Goal: Task Accomplishment & Management: Complete application form

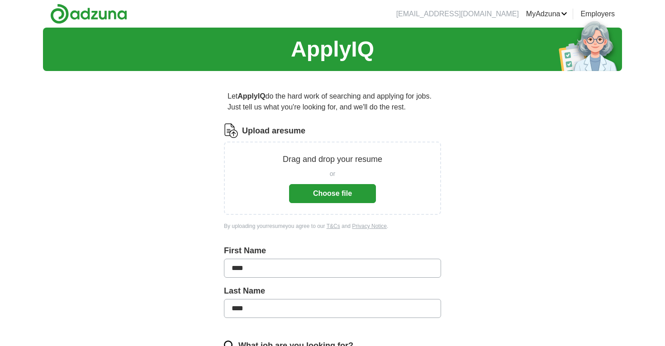
click at [347, 185] on button "Choose file" at bounding box center [332, 193] width 87 height 19
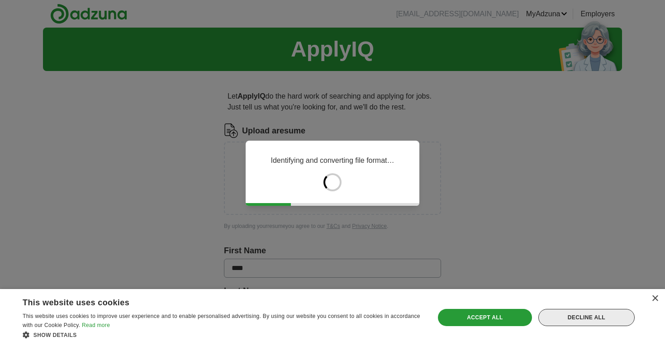
click at [586, 314] on div "Decline all" at bounding box center [586, 317] width 96 height 17
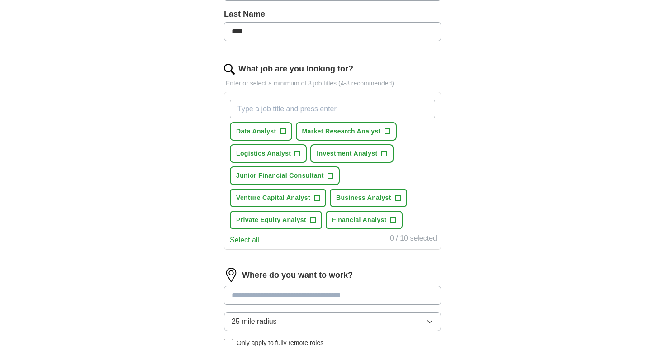
scroll to position [240, 0]
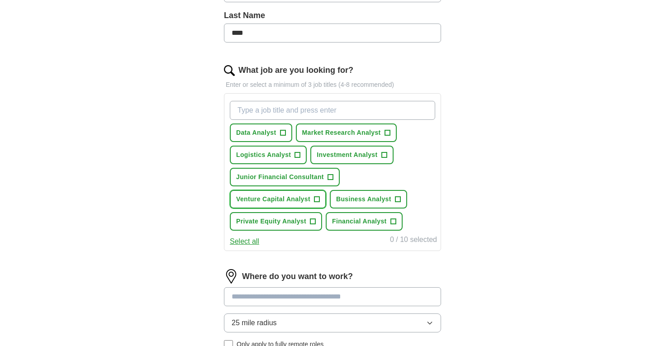
click at [314, 203] on span "+" at bounding box center [316, 199] width 5 height 7
click at [390, 220] on span "+" at bounding box center [392, 221] width 5 height 7
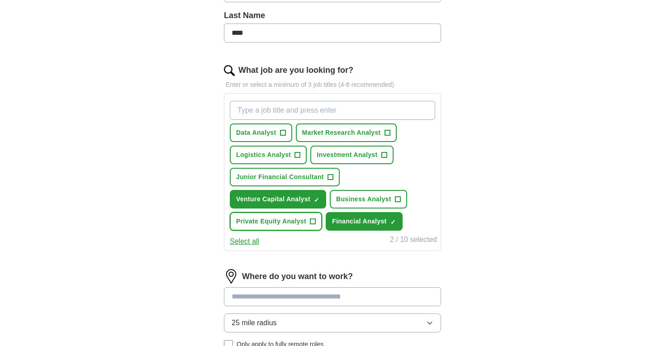
click at [313, 220] on span "+" at bounding box center [312, 221] width 5 height 7
click at [405, 199] on button "Business Analyst +" at bounding box center [368, 199] width 77 height 19
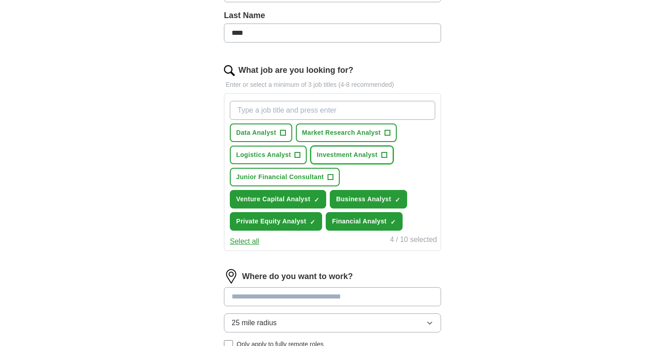
click at [385, 157] on span "+" at bounding box center [383, 155] width 5 height 7
click at [311, 108] on input "What job are you looking for?" at bounding box center [332, 110] width 205 height 19
type input "finance"
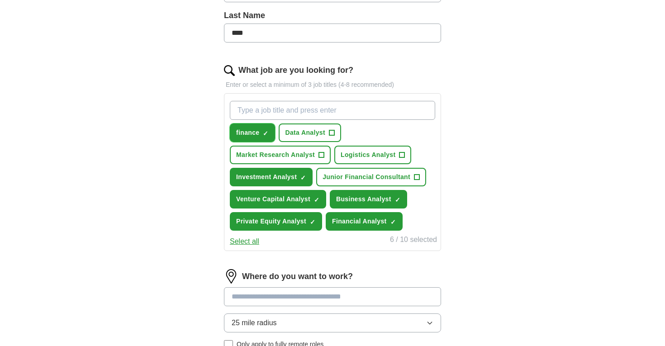
click at [0, 0] on span "×" at bounding box center [0, 0] width 0 height 0
click at [260, 120] on div "finance + Data Analyst + Market Research Analyst + Logistics Analyst + Investme…" at bounding box center [332, 165] width 209 height 137
click at [258, 114] on input "What job are you looking for?" at bounding box center [332, 110] width 205 height 19
type input "financial analyst"
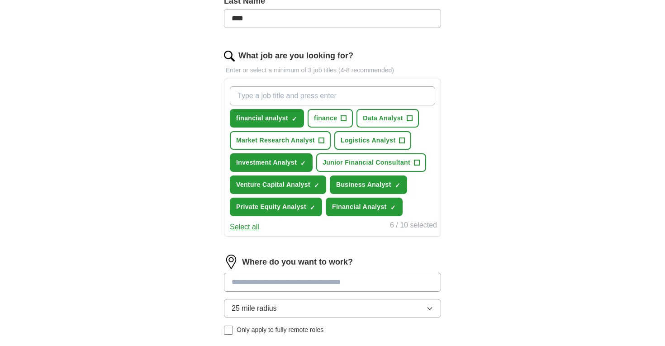
scroll to position [251, 0]
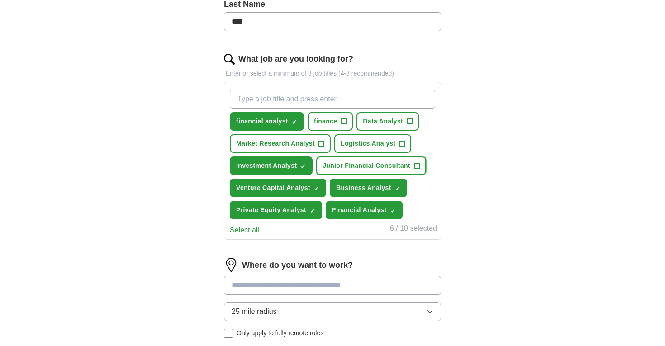
click at [394, 171] on span "Junior Financial Consultant" at bounding box center [367, 166] width 88 height 10
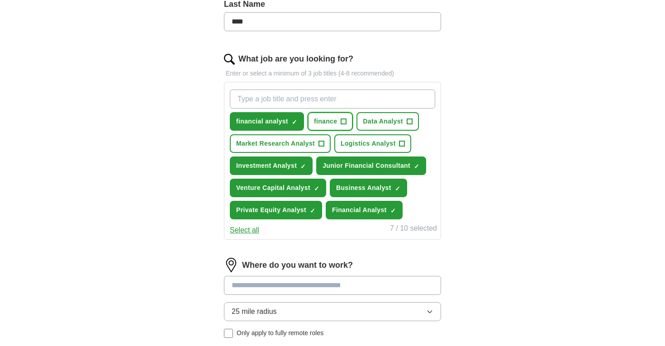
click at [348, 123] on button "finance +" at bounding box center [330, 121] width 45 height 19
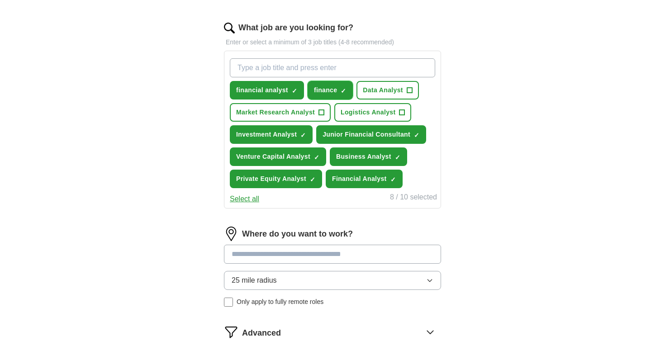
scroll to position [332, 0]
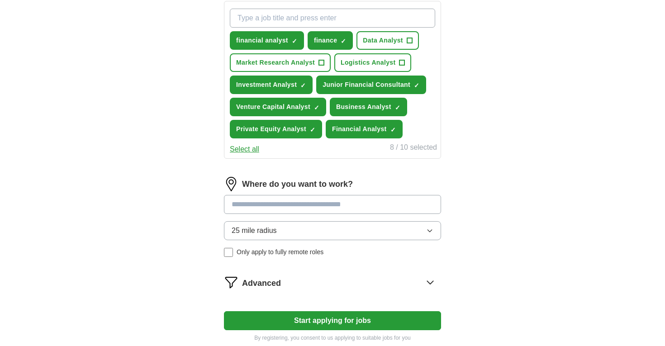
click at [342, 205] on input at bounding box center [332, 204] width 217 height 19
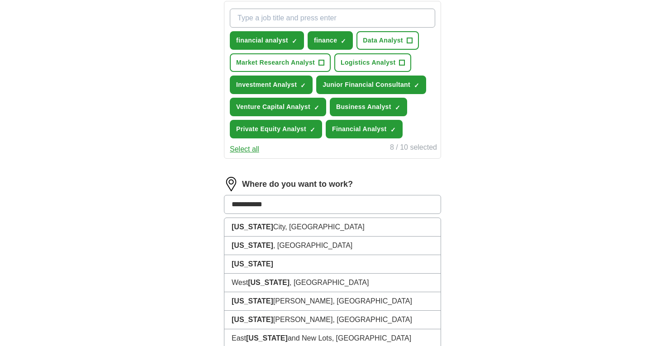
type input "**********"
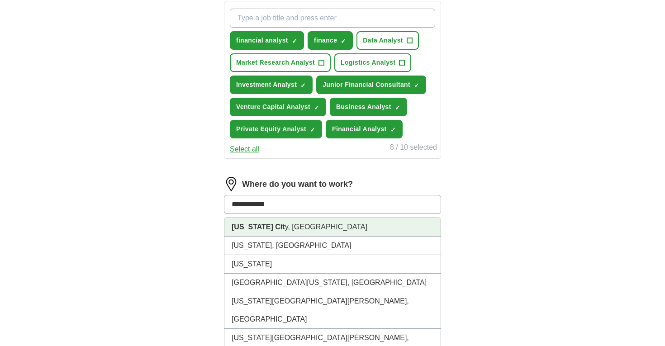
click at [326, 232] on li "[US_STATE] Cit y, [GEOGRAPHIC_DATA]" at bounding box center [332, 227] width 216 height 19
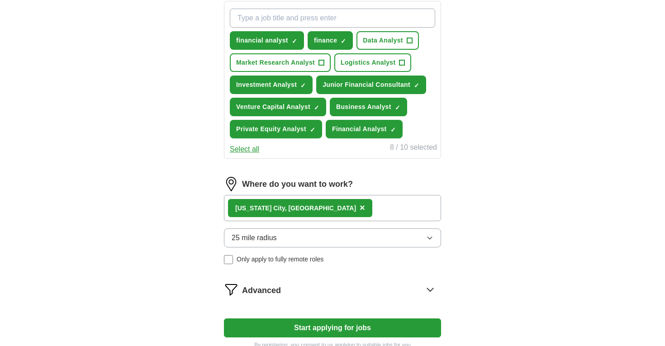
click at [246, 244] on button "25 mile radius" at bounding box center [332, 237] width 217 height 19
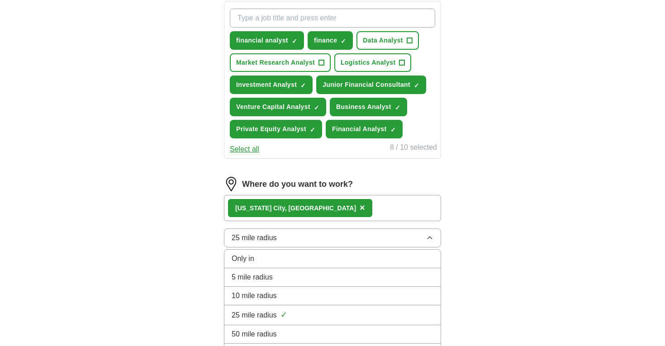
click at [245, 242] on span "25 mile radius" at bounding box center [254, 238] width 45 height 11
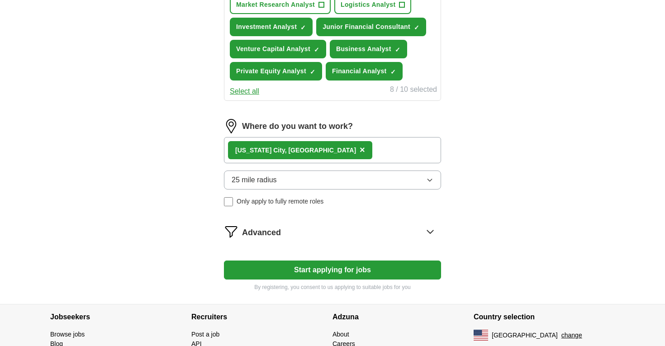
scroll to position [439, 0]
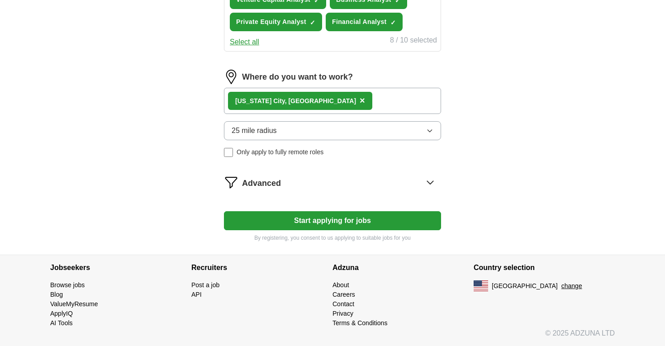
click at [254, 182] on span "Advanced" at bounding box center [261, 183] width 39 height 12
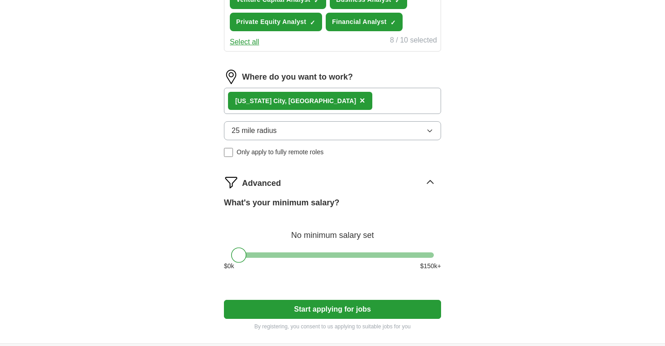
click at [254, 182] on span "Advanced" at bounding box center [261, 183] width 39 height 12
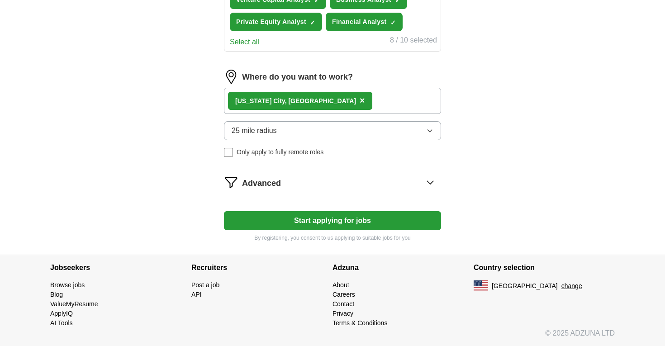
click at [268, 218] on button "Start applying for jobs" at bounding box center [332, 220] width 217 height 19
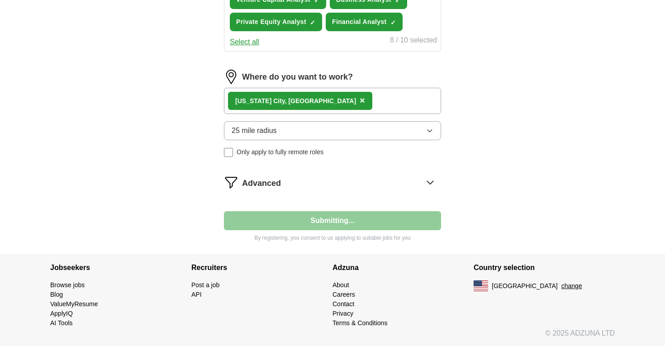
select select "**"
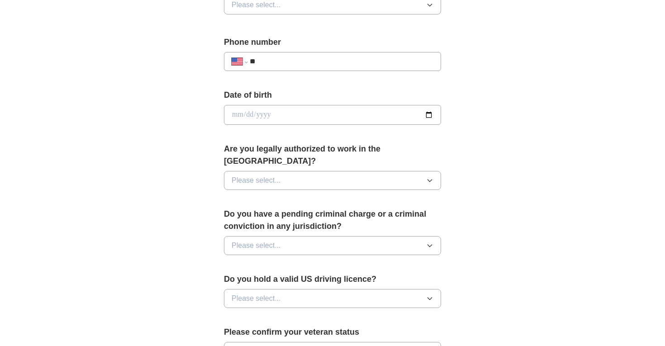
scroll to position [333, 0]
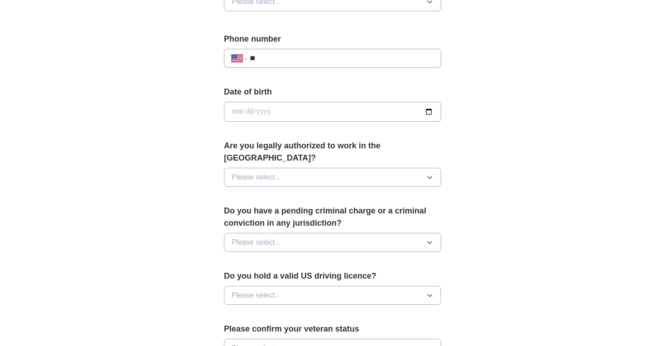
click at [242, 168] on button "Please select..." at bounding box center [332, 177] width 217 height 19
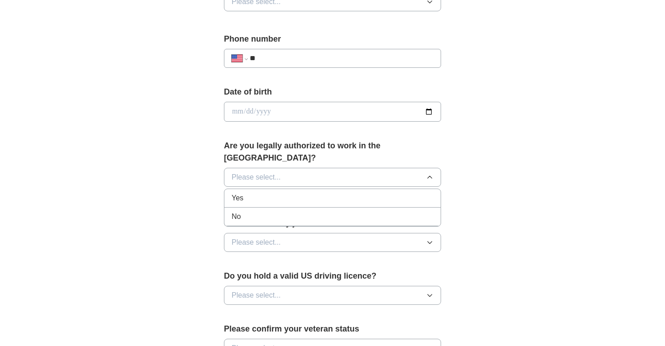
click at [244, 193] on div "Yes" at bounding box center [333, 198] width 202 height 11
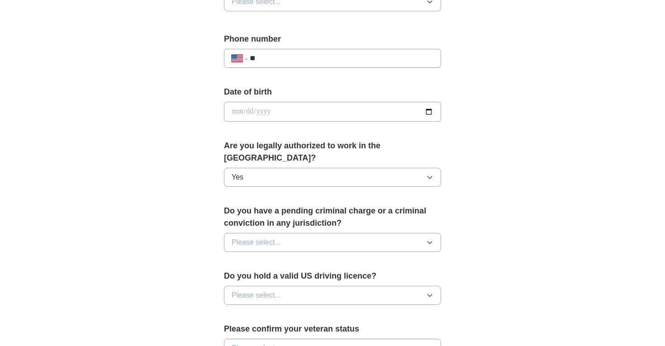
click at [250, 237] on span "Please select..." at bounding box center [256, 242] width 49 height 11
click at [221, 223] on div "**********" at bounding box center [333, 131] width 290 height 773
click at [229, 168] on button "Yes" at bounding box center [332, 177] width 217 height 19
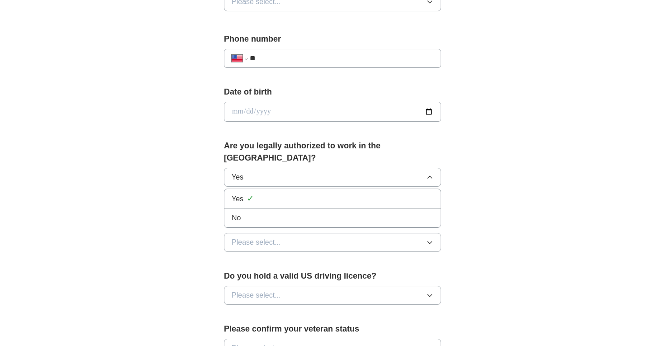
click at [238, 213] on span "No" at bounding box center [236, 218] width 9 height 11
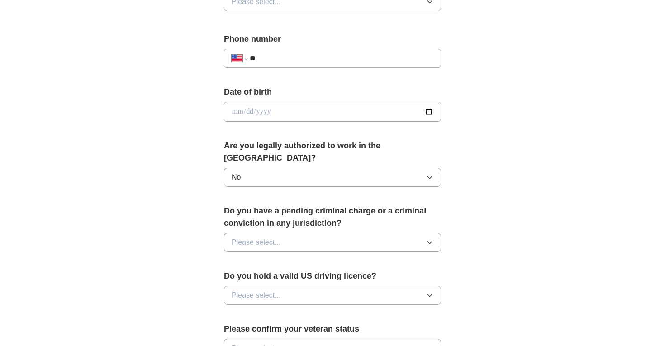
click at [233, 172] on span "No" at bounding box center [236, 177] width 9 height 11
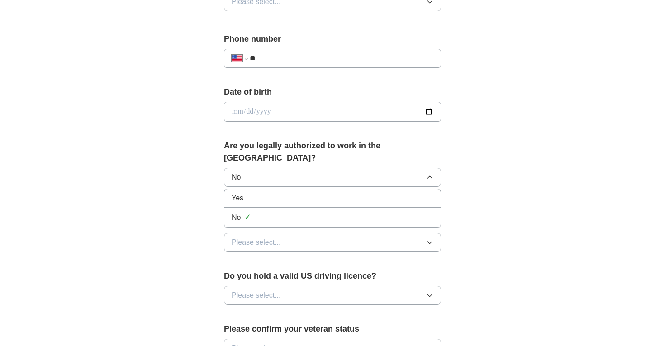
click at [238, 189] on li "Yes" at bounding box center [332, 198] width 216 height 19
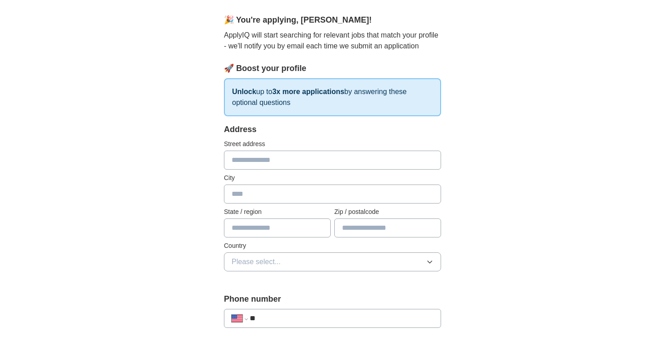
scroll to position [0, 0]
